Goal: Task Accomplishment & Management: Use online tool/utility

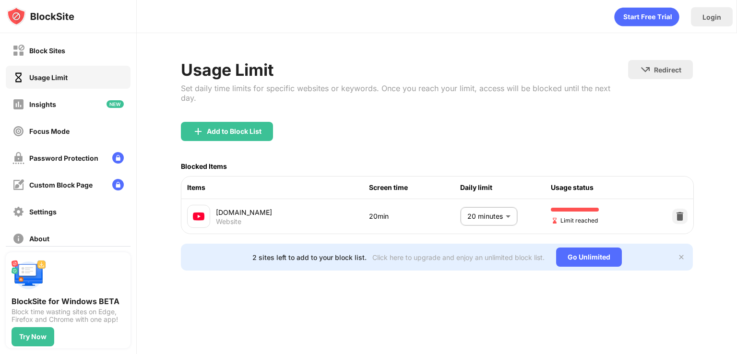
click at [507, 211] on body "Block Sites Usage Limit Insights Focus Mode Password Protection Custom Block Pa…" at bounding box center [368, 177] width 737 height 354
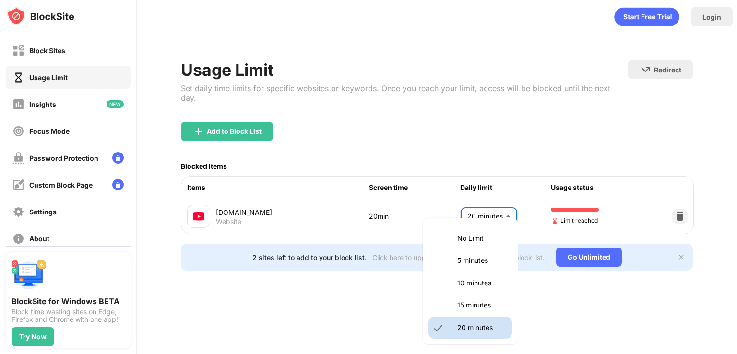
click at [468, 306] on p "15 minutes" at bounding box center [481, 305] width 49 height 11
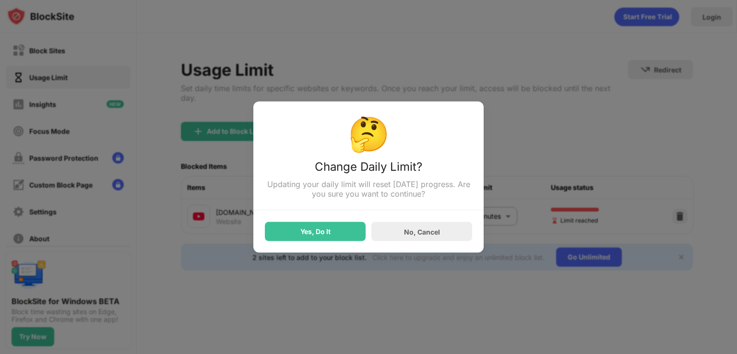
click at [413, 234] on div "No, Cancel" at bounding box center [422, 231] width 36 height 8
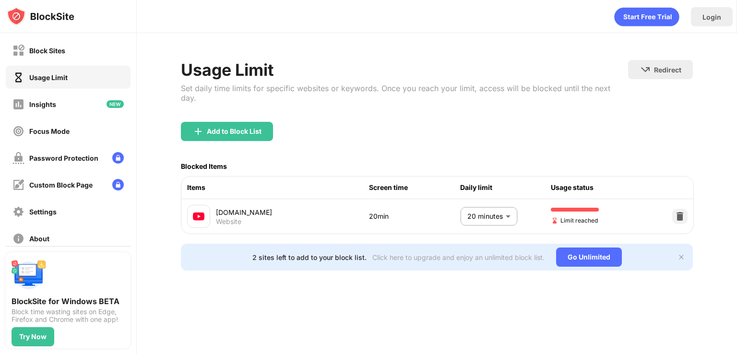
click at [483, 213] on body "Block Sites Usage Limit Insights Focus Mode Password Protection Custom Block Pa…" at bounding box center [368, 177] width 737 height 354
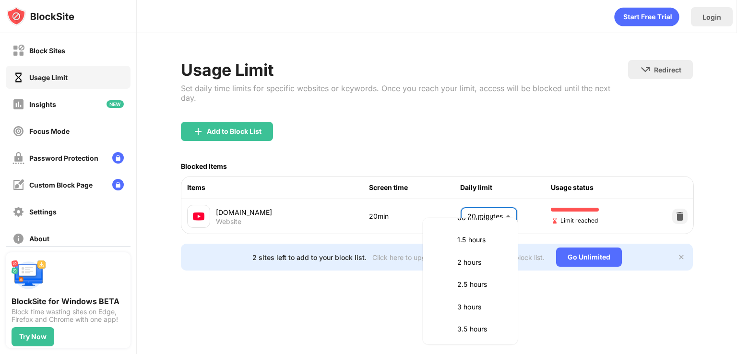
scroll to position [192, 0]
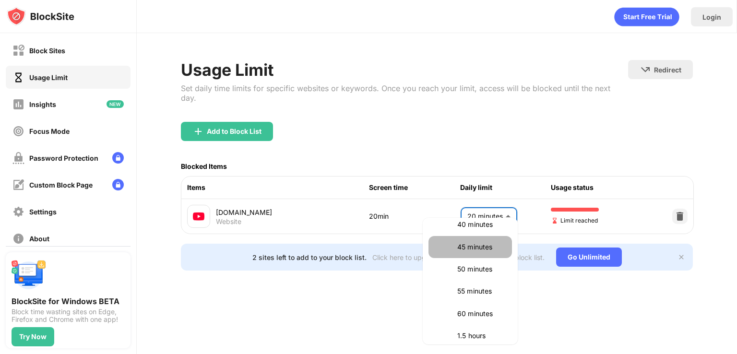
click at [477, 251] on p "45 minutes" at bounding box center [481, 247] width 49 height 11
type input "**"
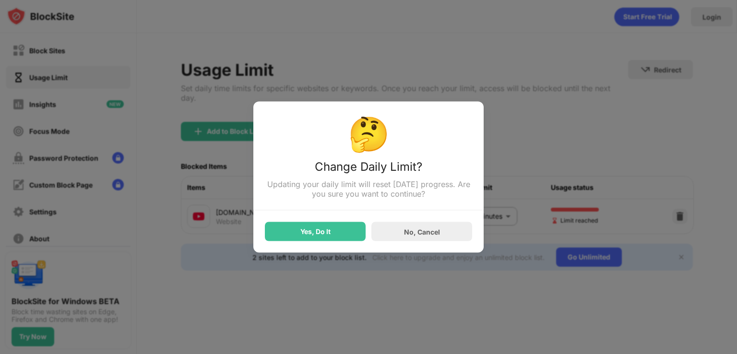
click at [318, 235] on div "Yes, Do It" at bounding box center [315, 232] width 30 height 8
